Goal: Task Accomplishment & Management: Manage account settings

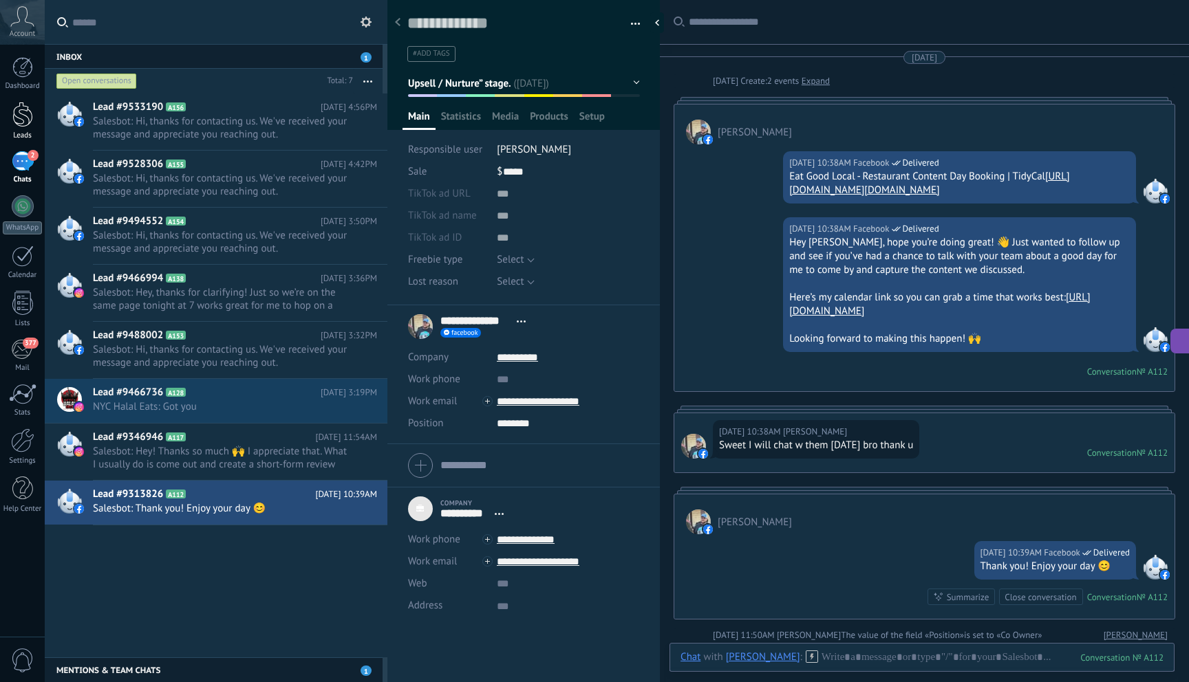
scroll to position [14, 0]
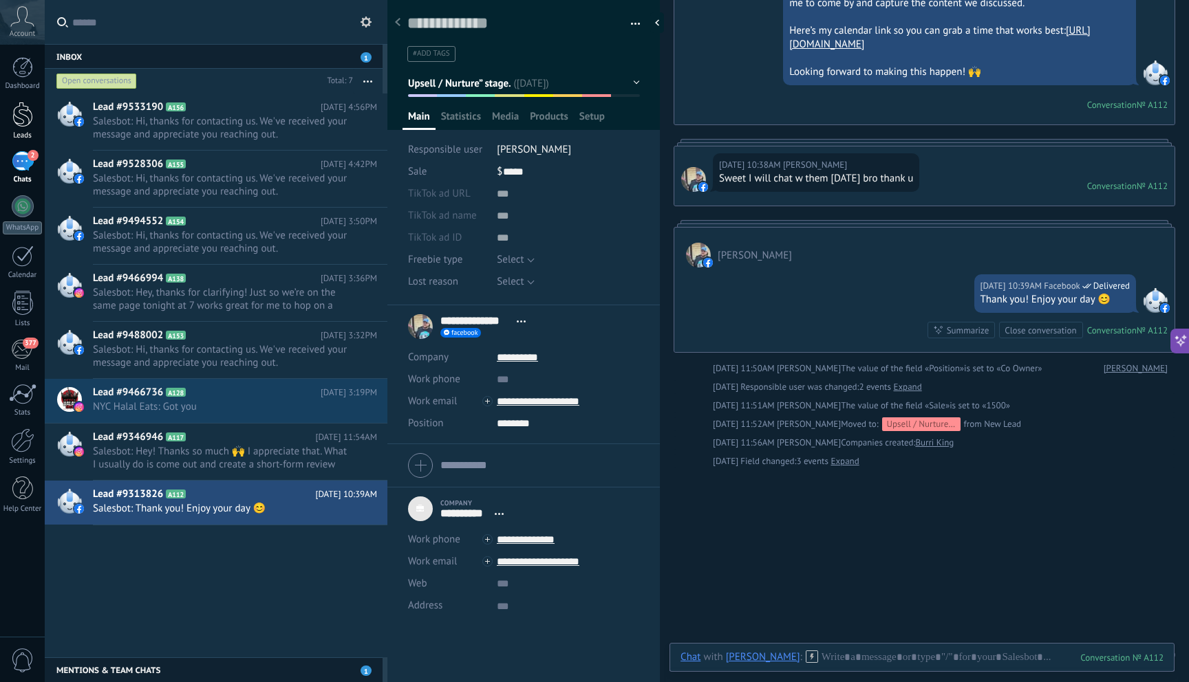
click at [31, 111] on div at bounding box center [22, 114] width 21 height 25
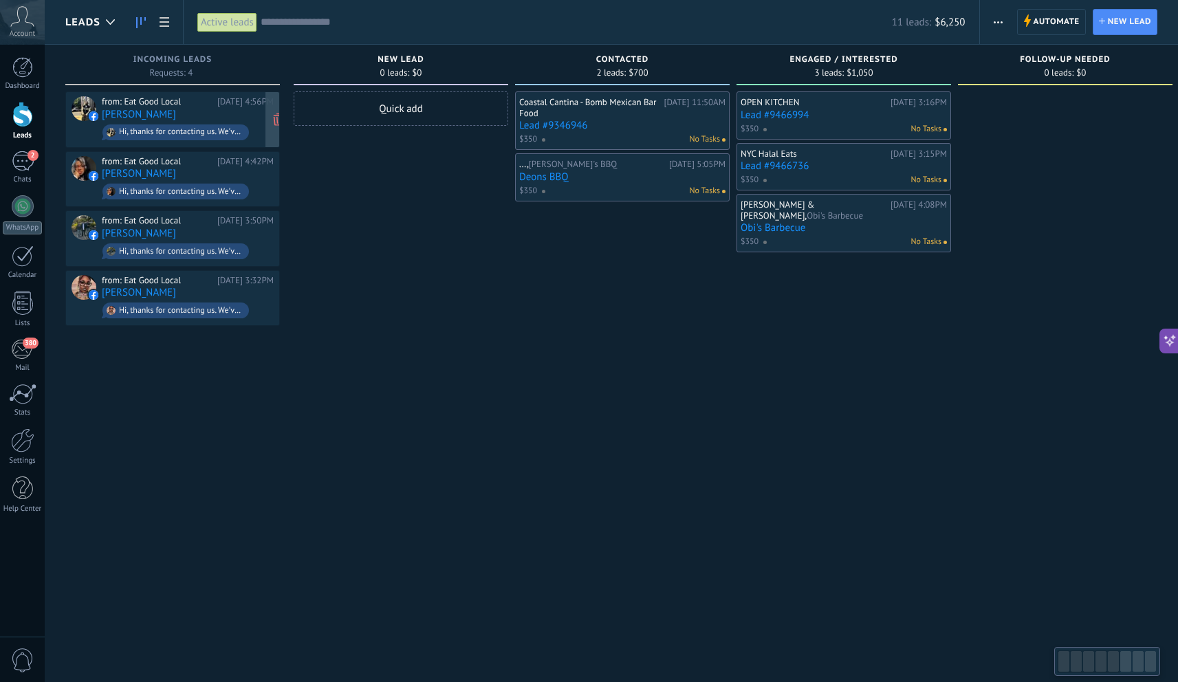
scroll to position [0, 4]
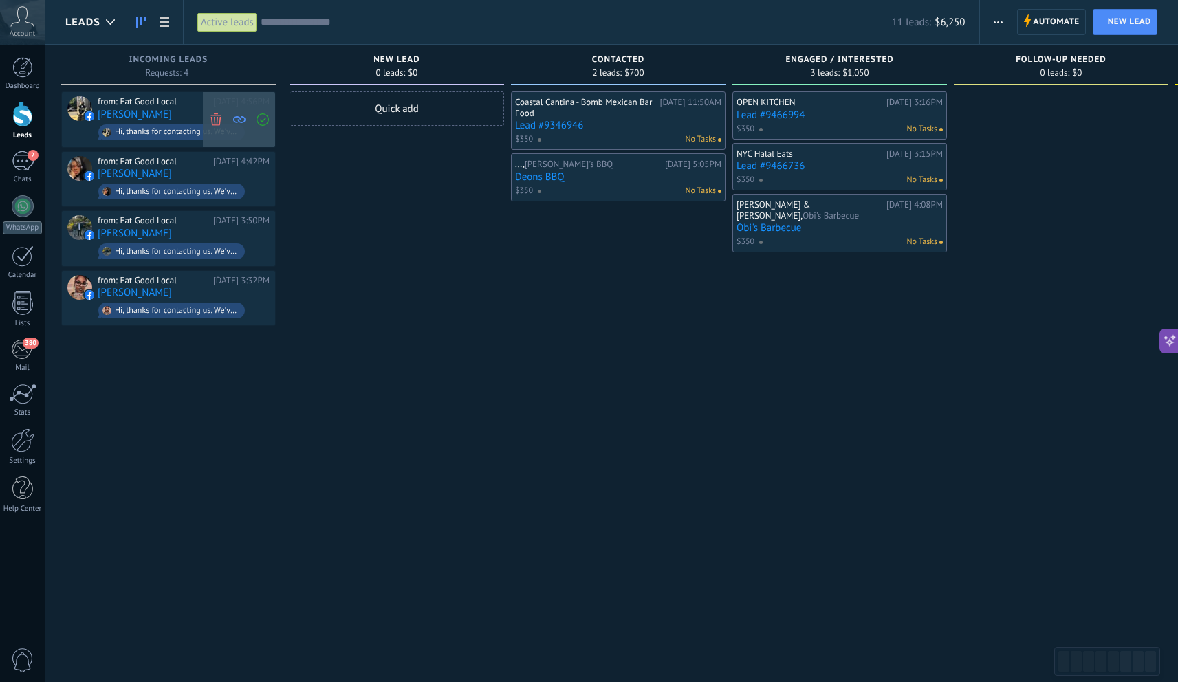
click at [217, 122] on use at bounding box center [215, 119] width 10 height 12
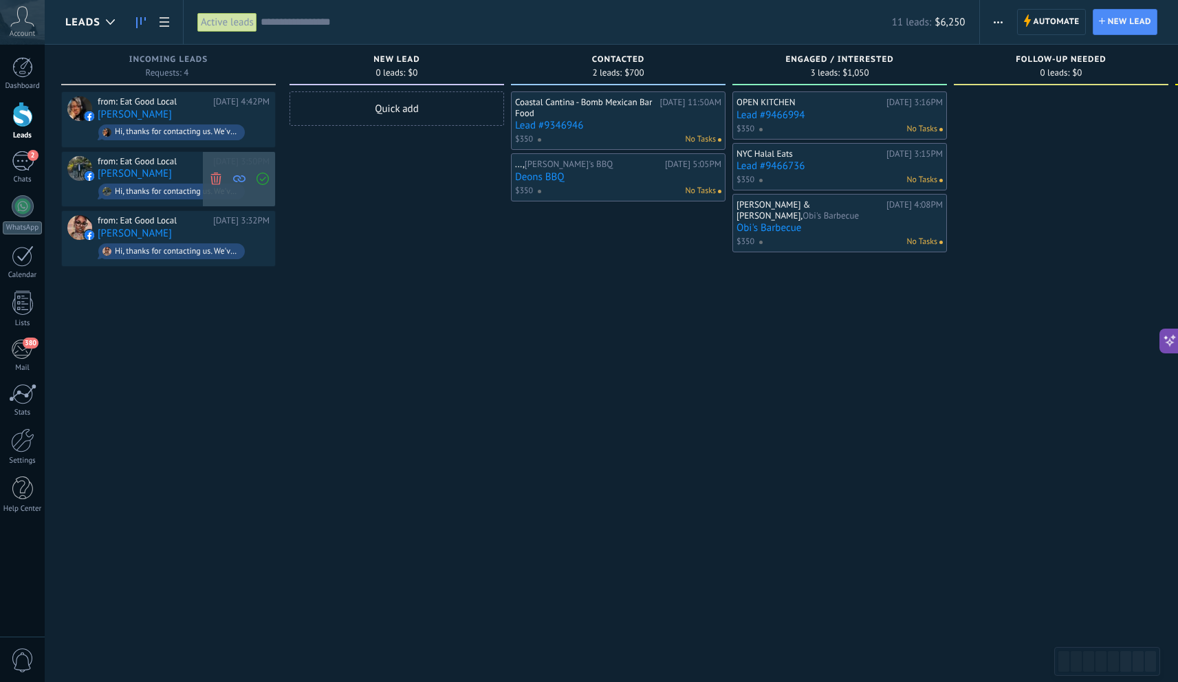
click at [221, 175] on icon at bounding box center [216, 179] width 12 height 12
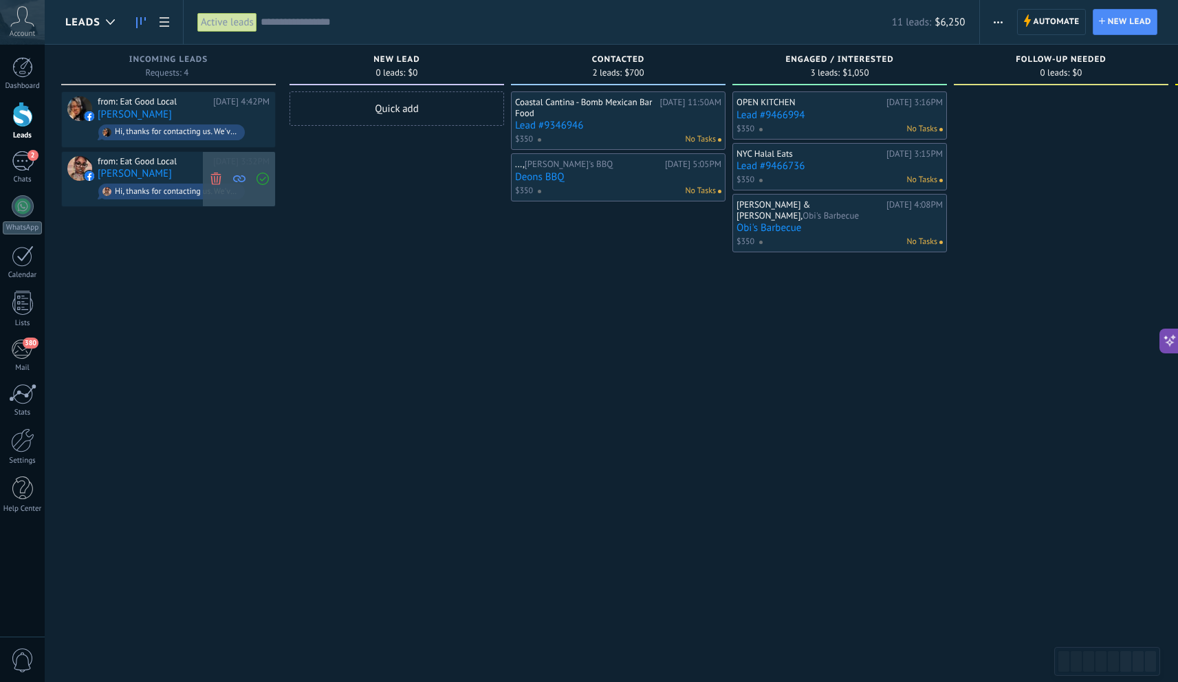
click at [217, 175] on icon at bounding box center [216, 179] width 12 height 12
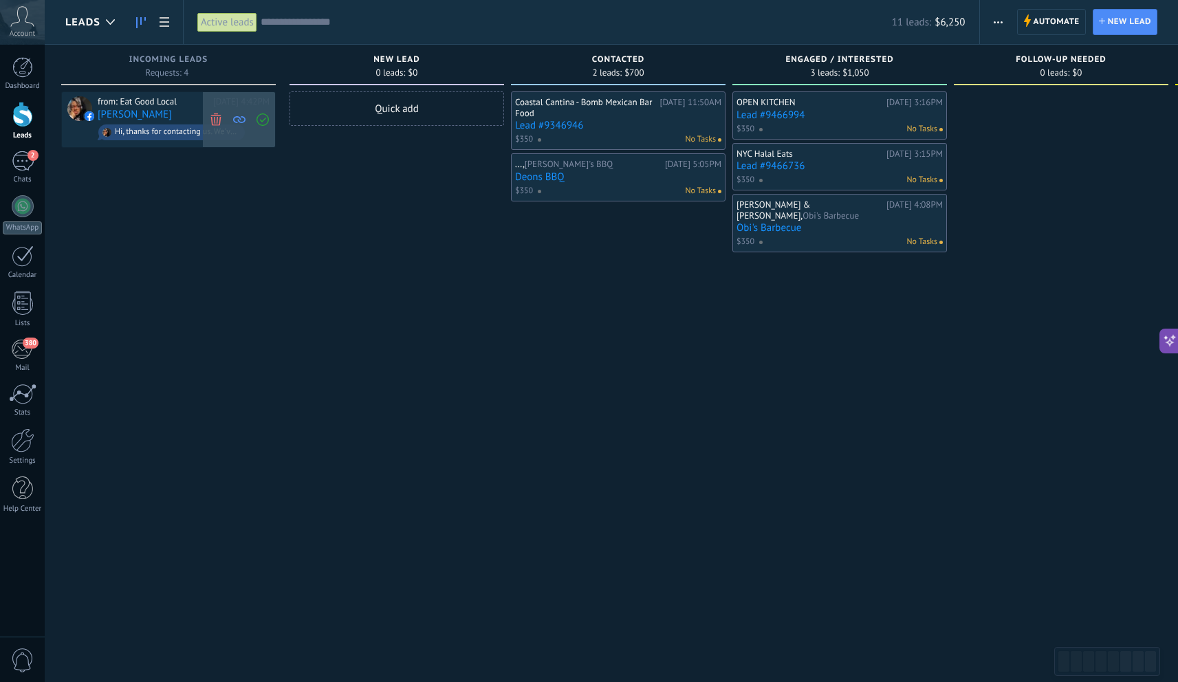
click at [213, 119] on icon at bounding box center [216, 119] width 12 height 12
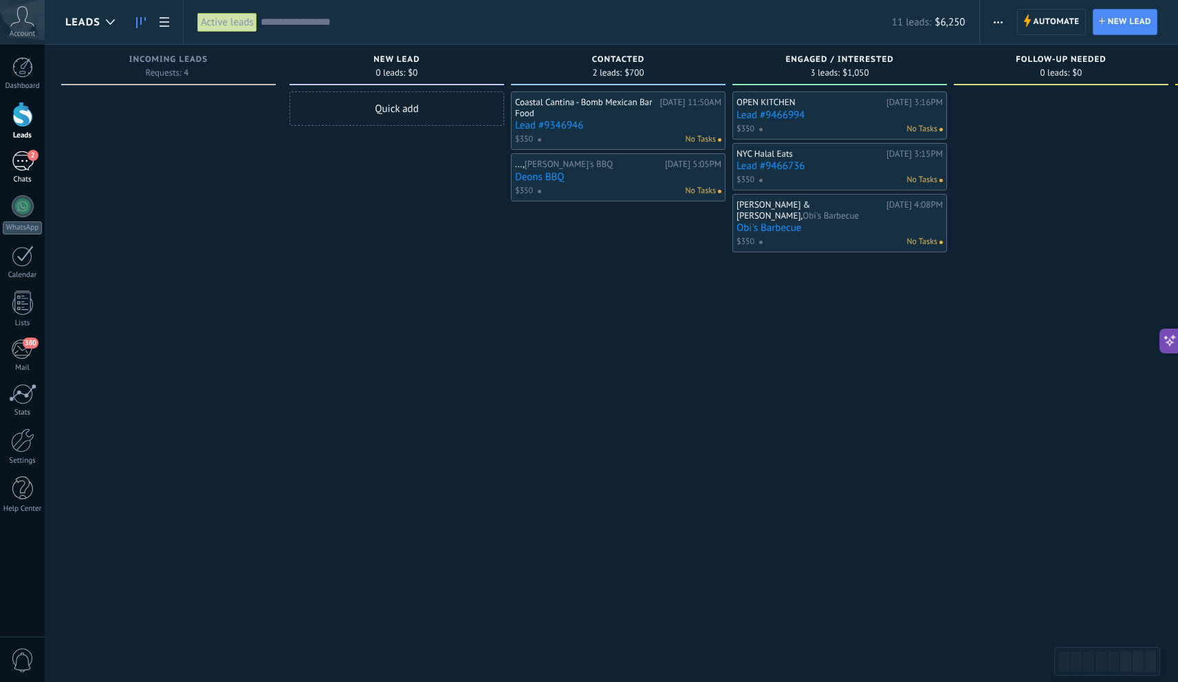
click at [40, 171] on link "2 Chats" at bounding box center [22, 167] width 45 height 33
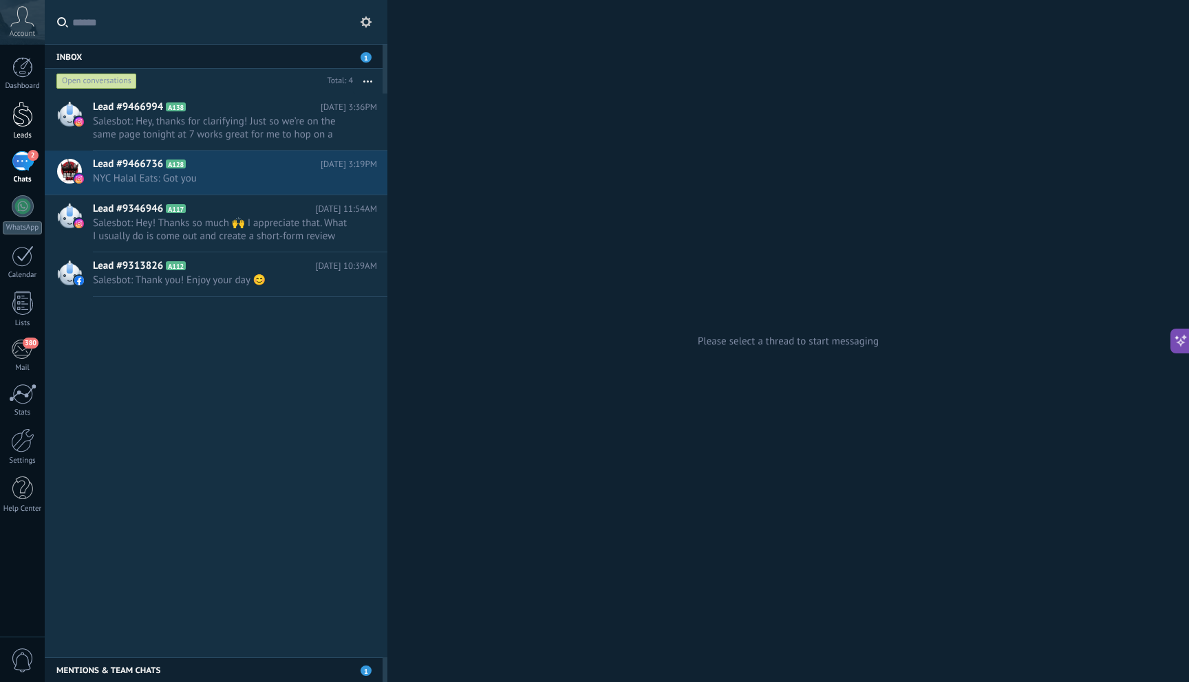
click at [12, 116] on div at bounding box center [22, 114] width 21 height 25
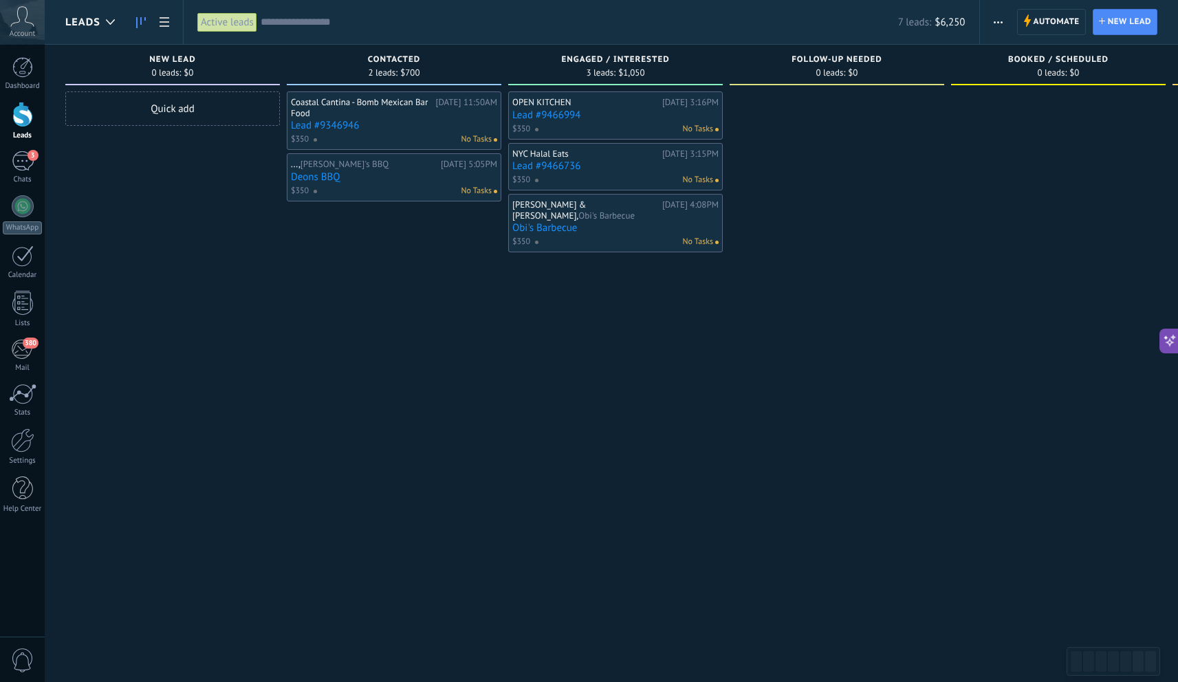
click at [23, 124] on div at bounding box center [22, 114] width 21 height 25
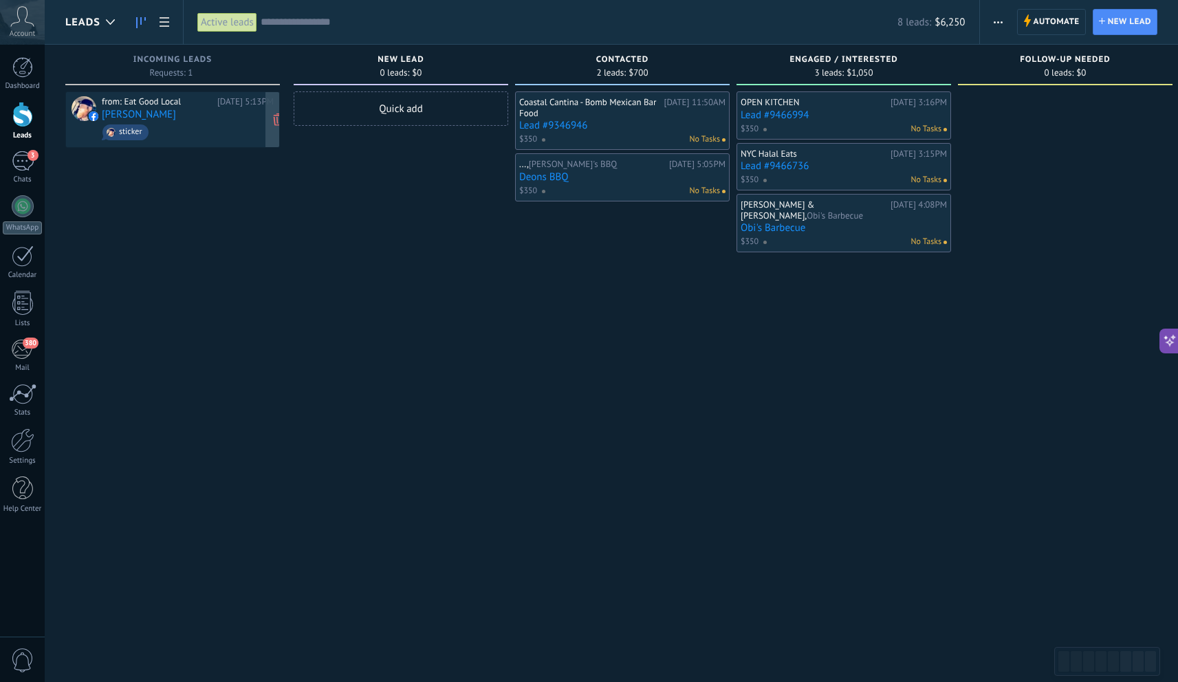
click at [147, 122] on span "sticker" at bounding box center [188, 132] width 172 height 21
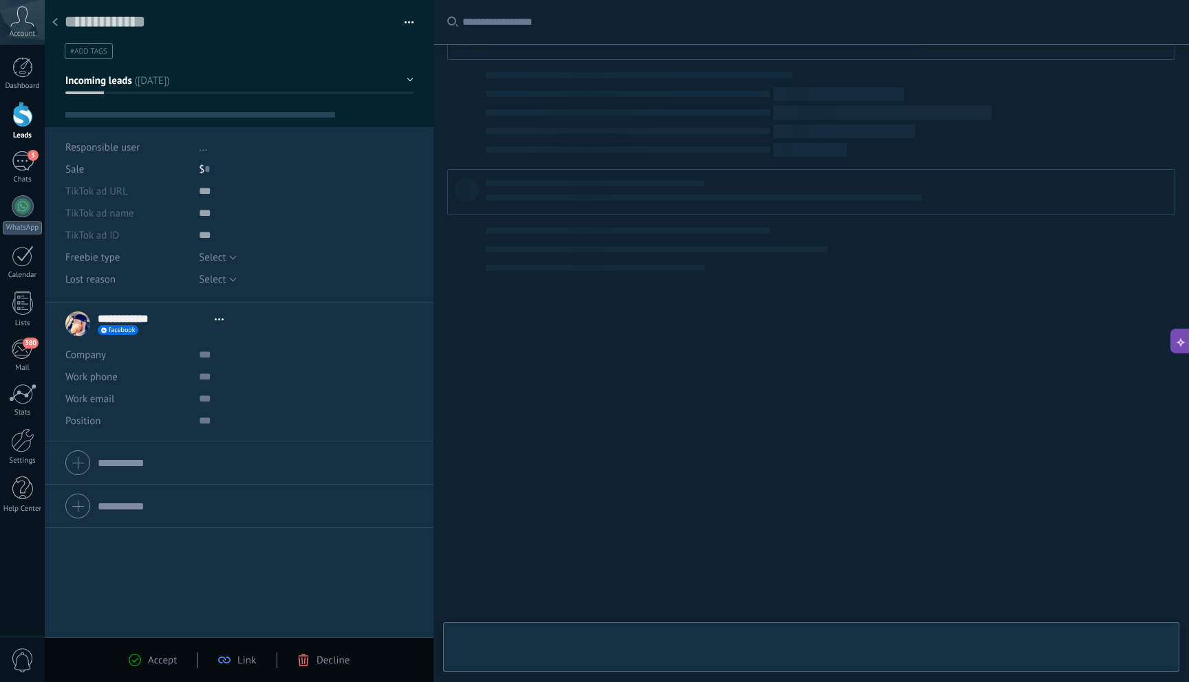
type textarea "**********"
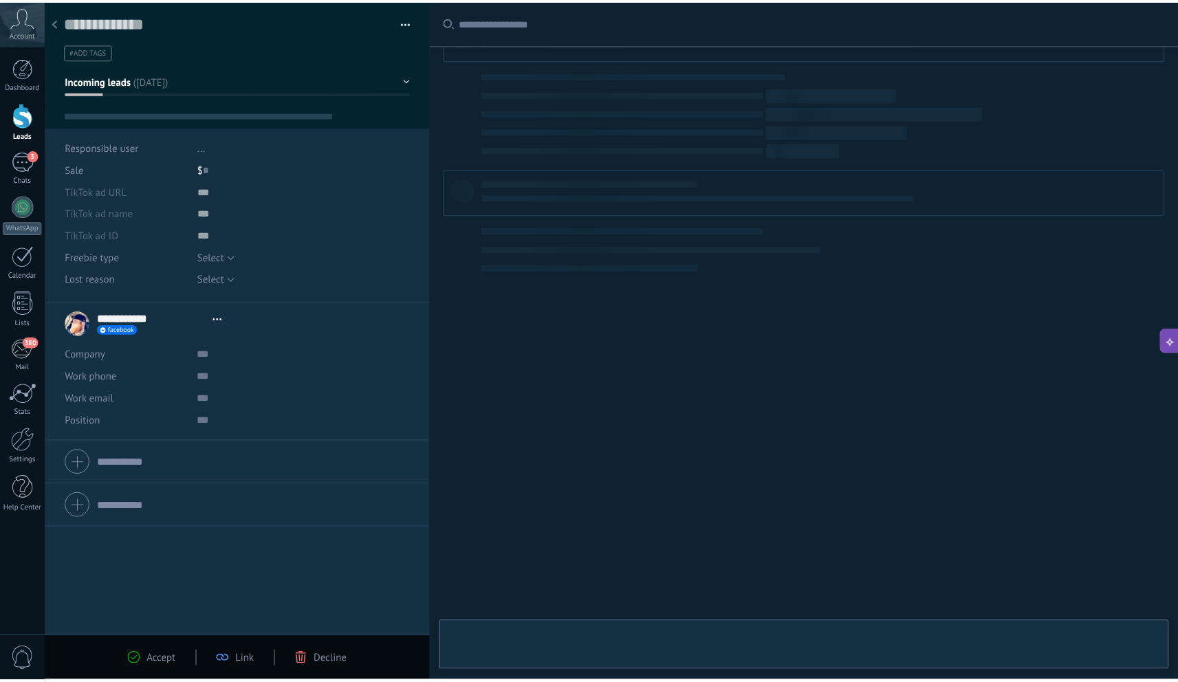
scroll to position [21, 0]
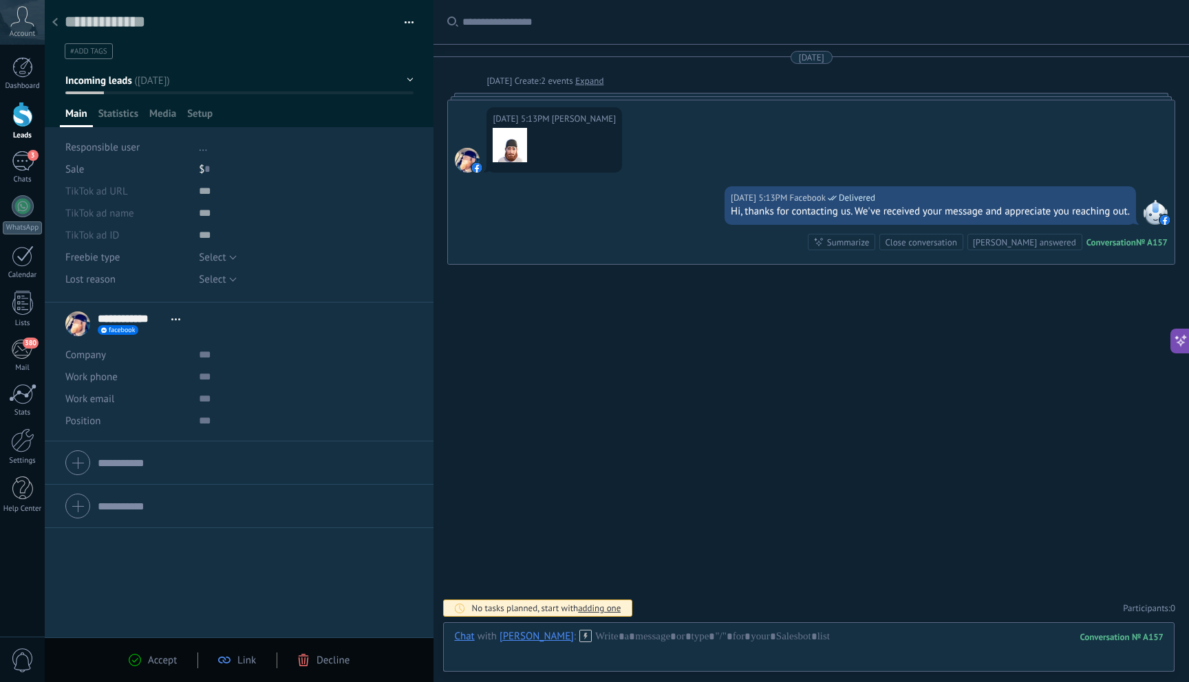
click at [55, 21] on use at bounding box center [55, 22] width 6 height 8
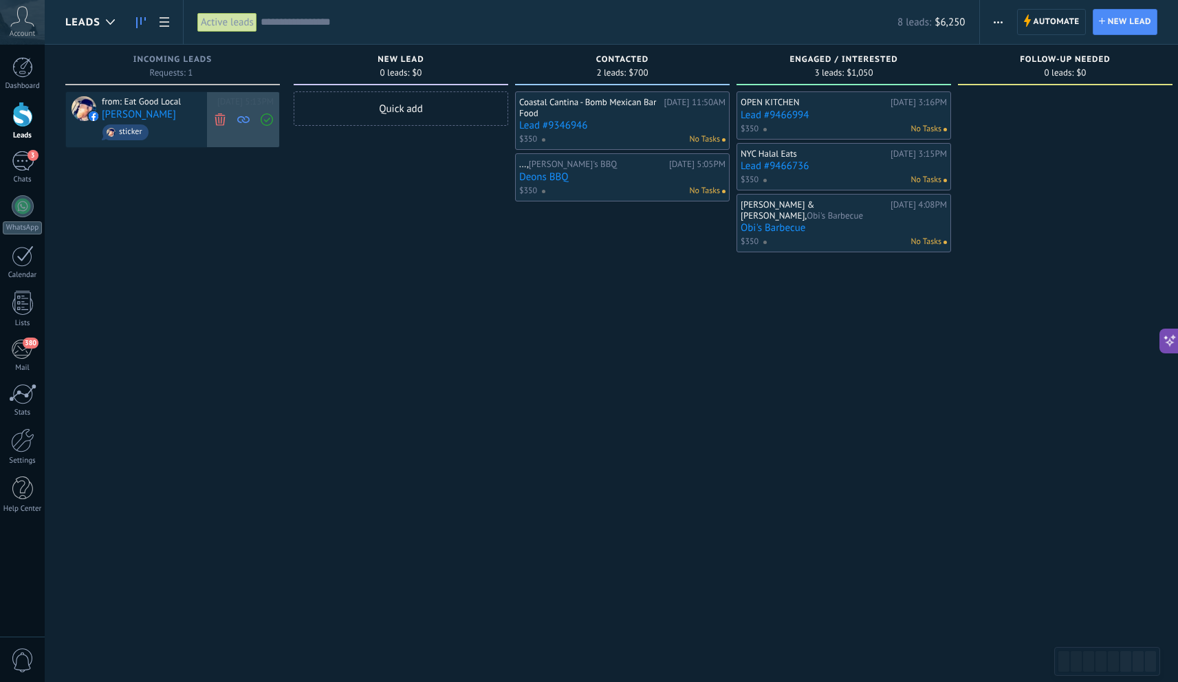
click at [215, 121] on icon at bounding box center [220, 119] width 12 height 12
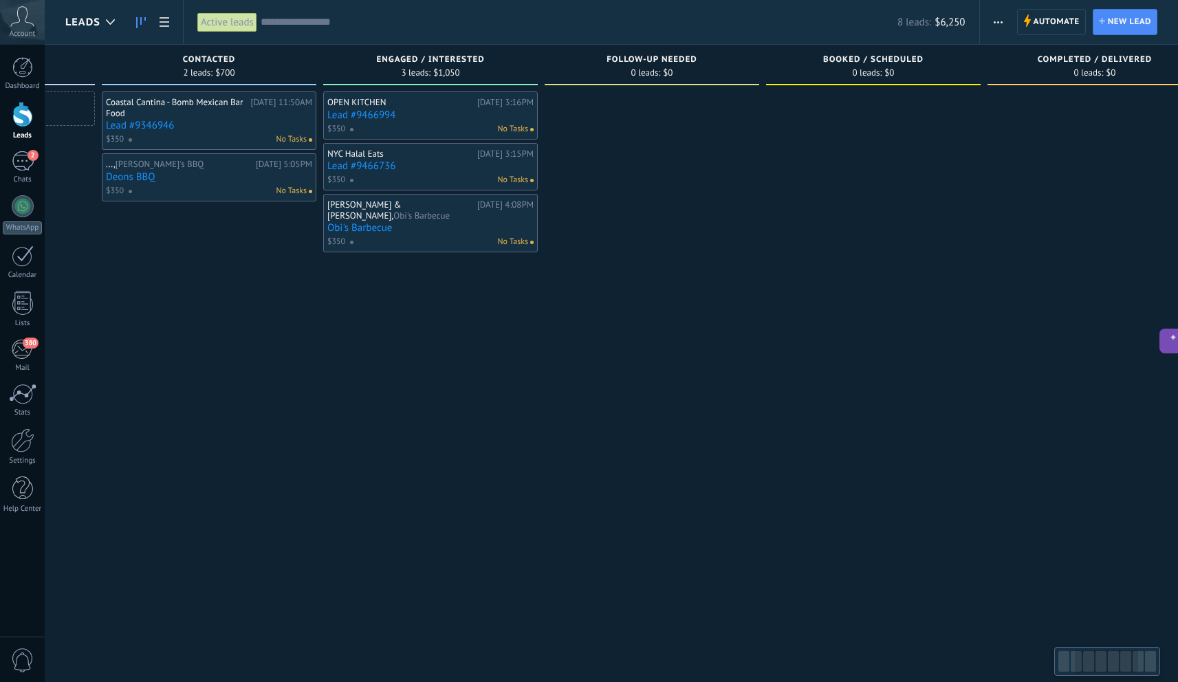
scroll to position [0, 680]
